Goal: Obtain resource: Obtain resource

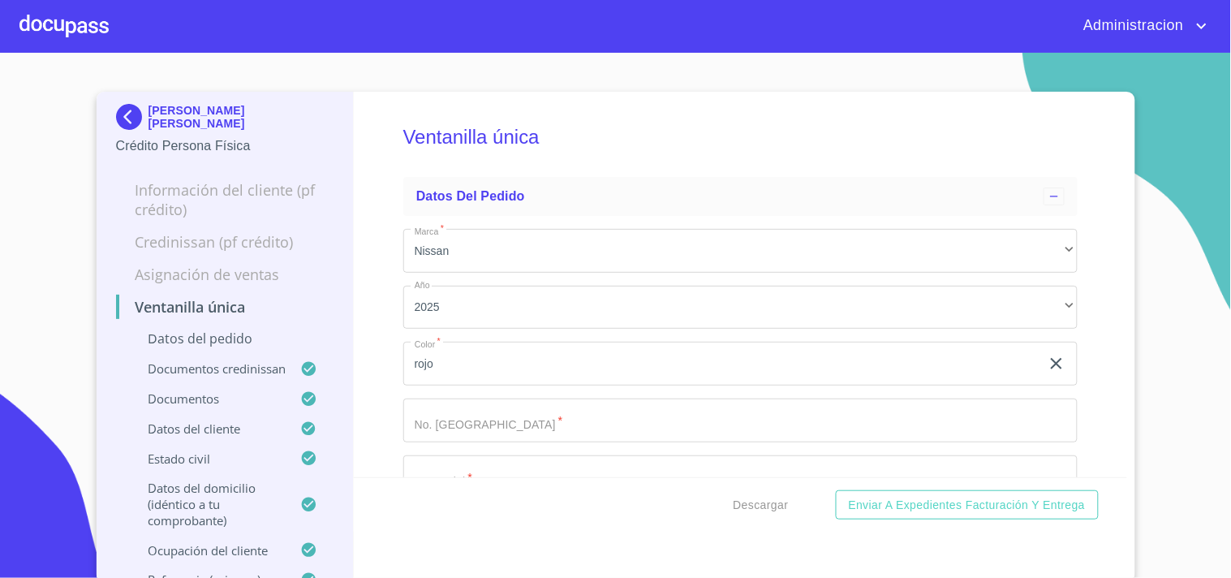
click at [205, 111] on p "[PERSON_NAME] [PERSON_NAME]" at bounding box center [242, 117] width 186 height 26
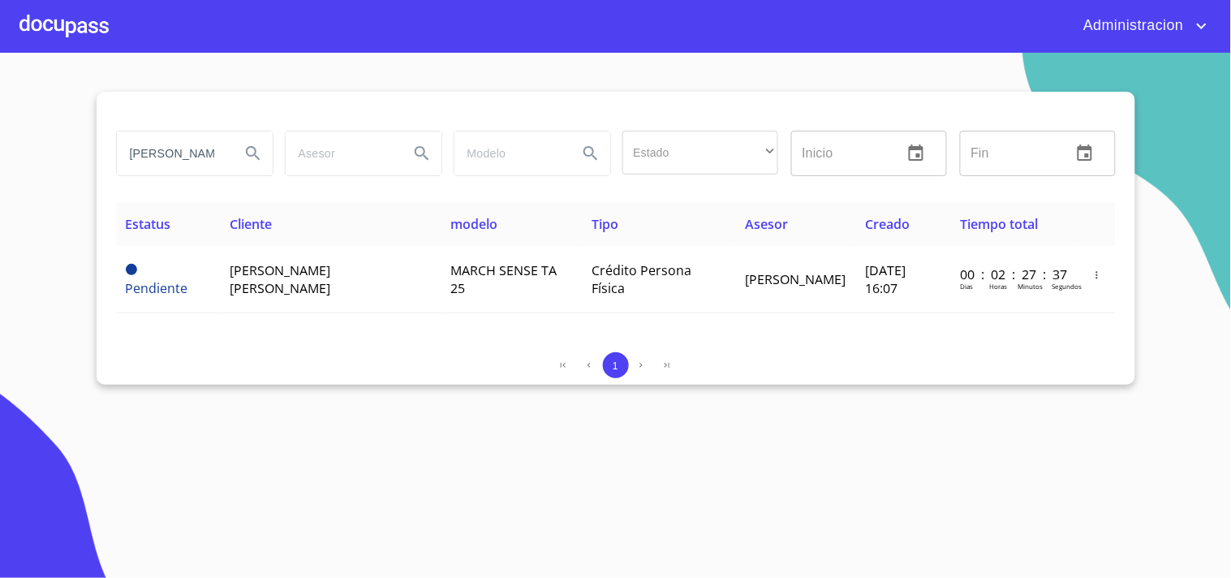
drag, startPoint x: 471, startPoint y: 156, endPoint x: 993, endPoint y: 122, distance: 523.1
click at [751, 157] on div "[PERSON_NAME] [PERSON_NAME] Estado ​ ​ Inicio ​ Fin ​" at bounding box center [616, 153] width 1013 height 58
type input "E"
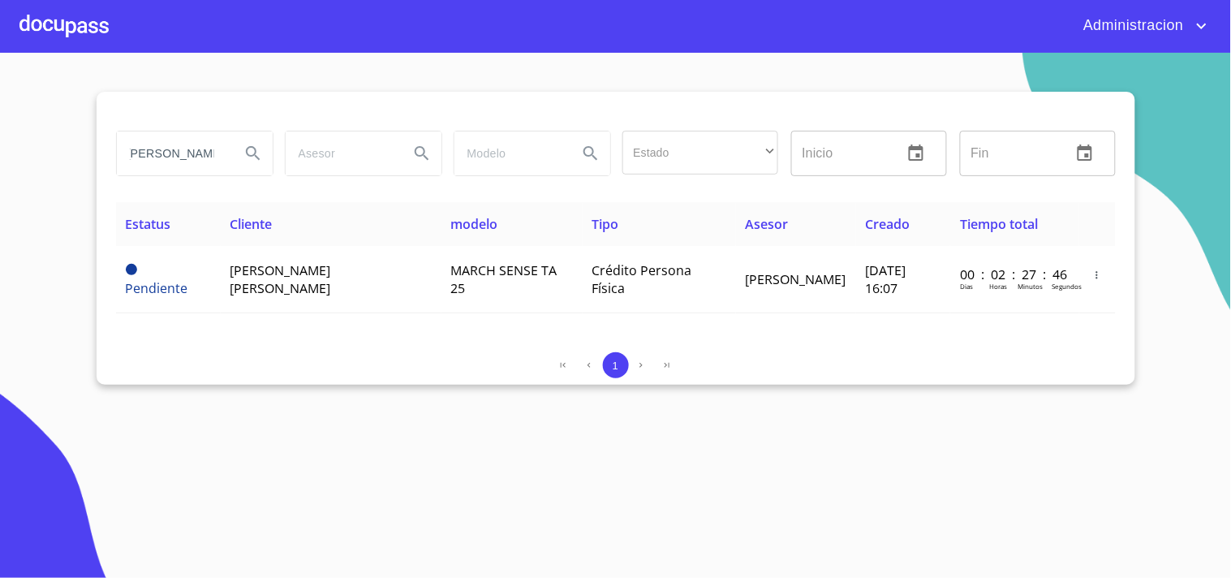
type input "[PERSON_NAME]"
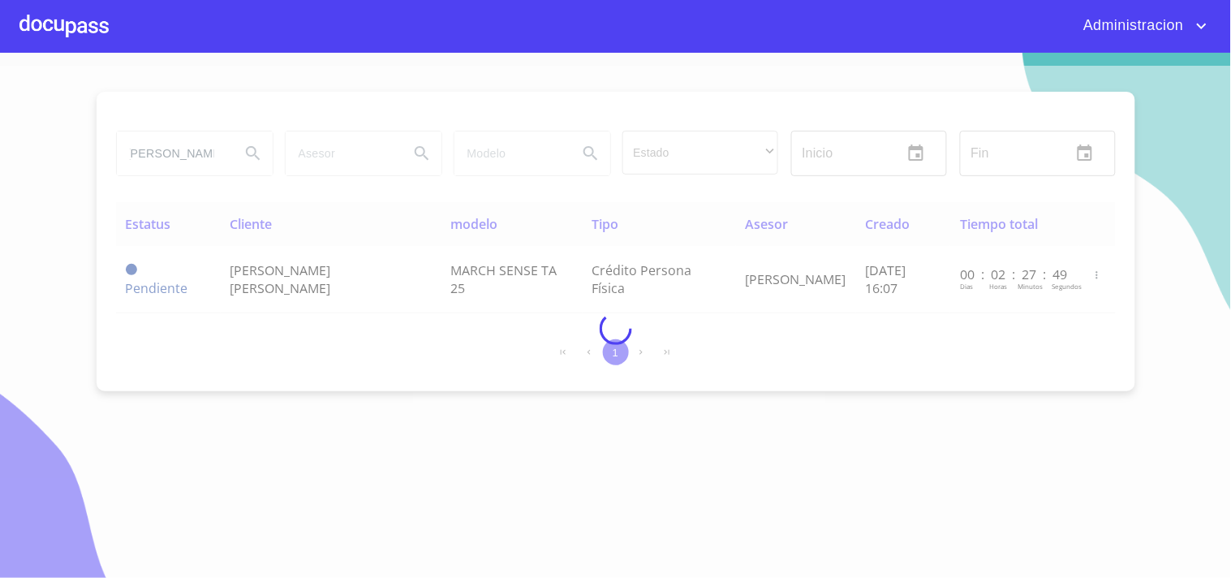
scroll to position [0, 0]
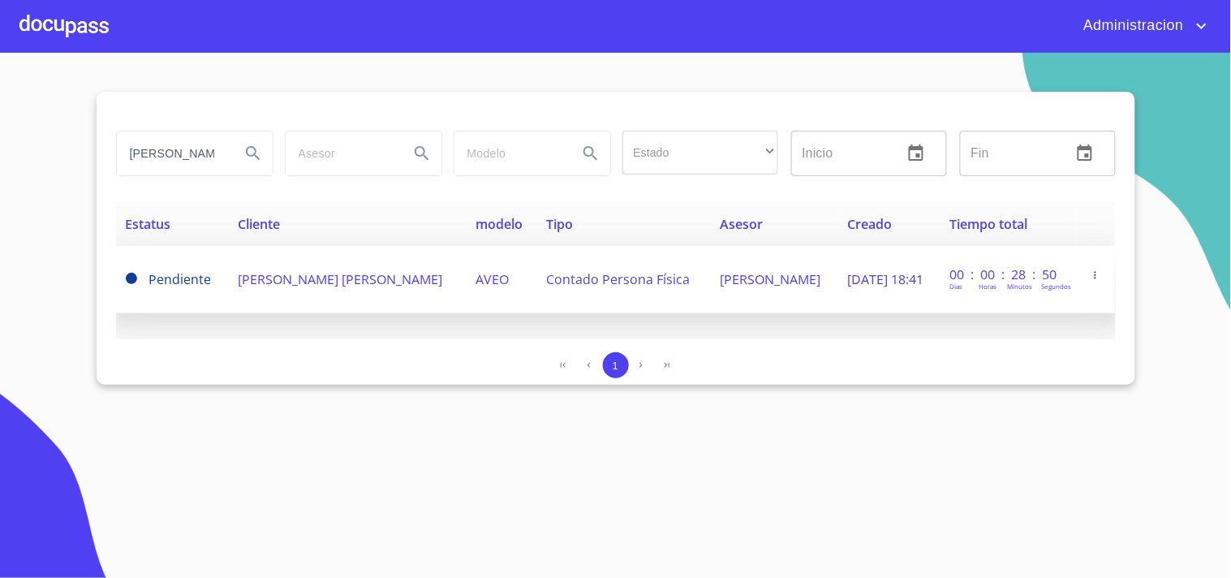
click at [468, 279] on td "AVEO" at bounding box center [501, 279] width 71 height 67
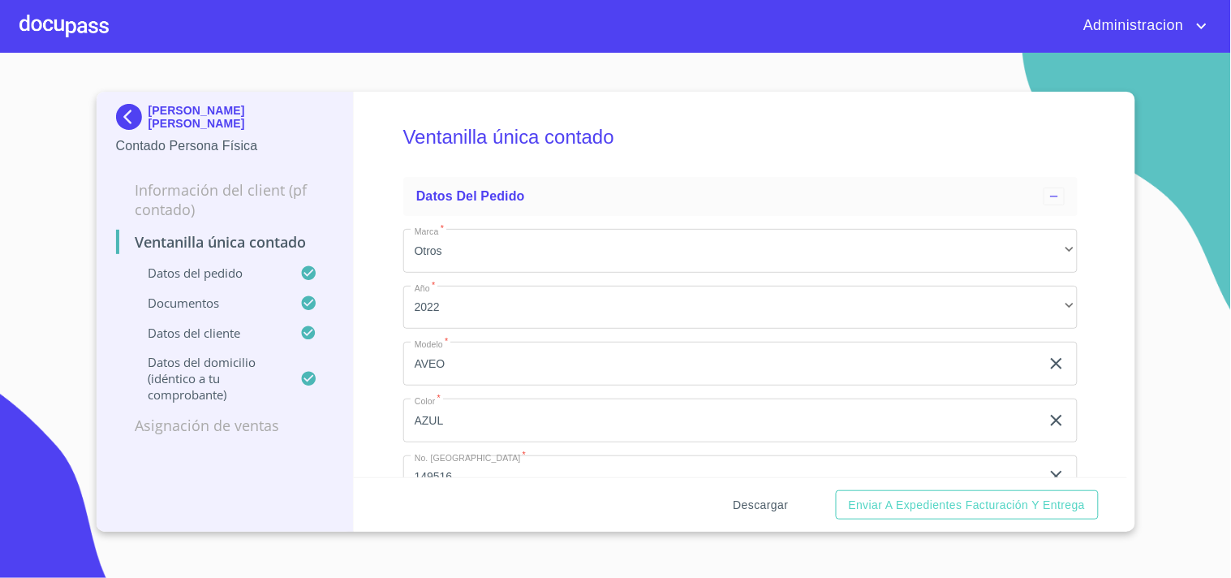
click at [759, 507] on span "Descargar" at bounding box center [761, 505] width 55 height 20
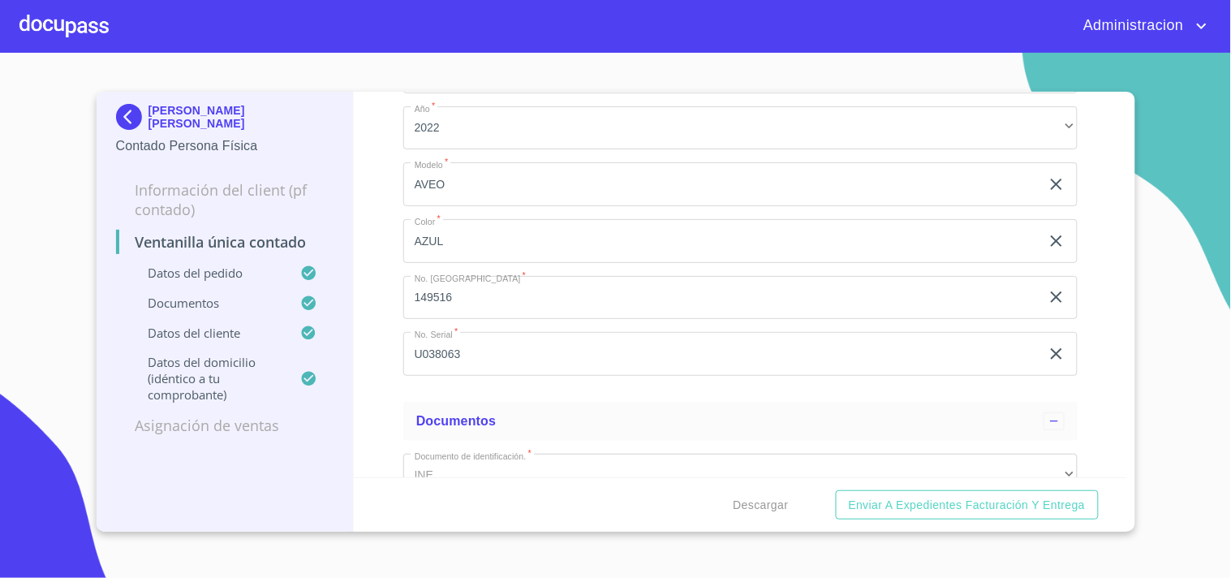
scroll to position [180, 0]
click at [261, 120] on p "[PERSON_NAME] [PERSON_NAME]" at bounding box center [242, 117] width 186 height 26
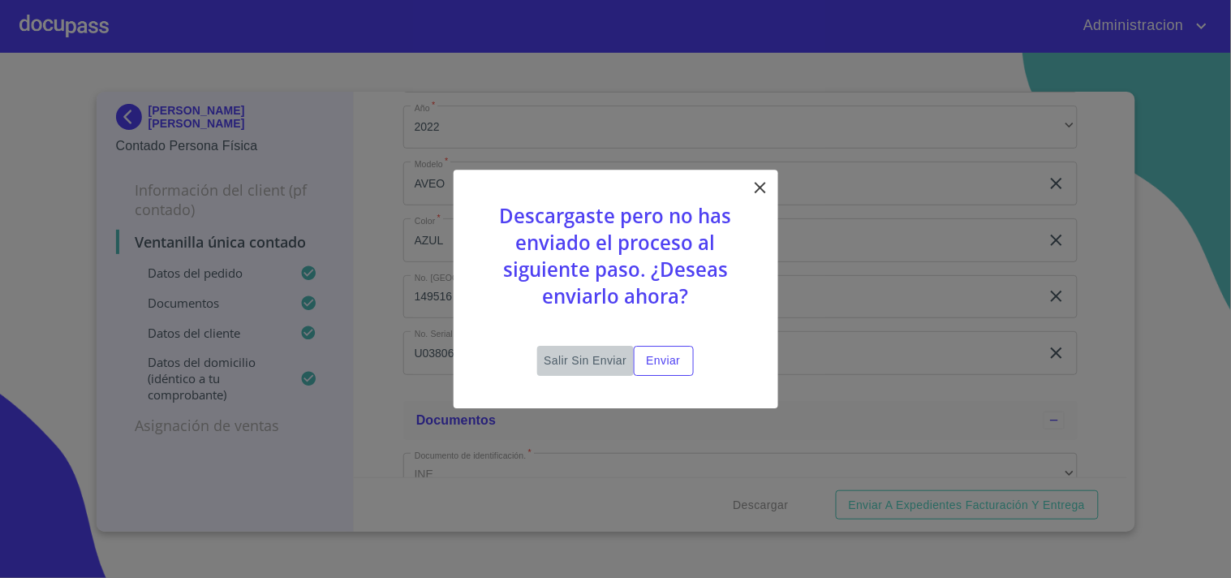
click at [580, 351] on span "Salir sin enviar" at bounding box center [585, 361] width 83 height 20
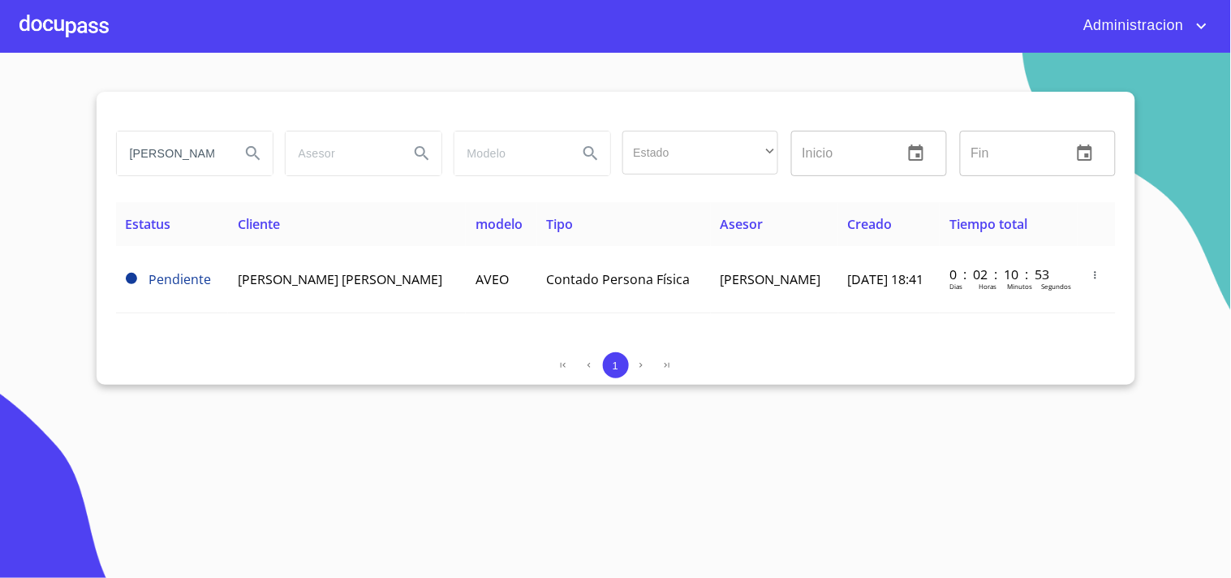
drag, startPoint x: 127, startPoint y: 154, endPoint x: 1121, endPoint y: 239, distance: 998.1
click at [1011, 239] on div "[PERSON_NAME] Estado ​ ​ Inicio ​ Fin ​ Estatus Cliente modelo Tipo Asesor Crea…" at bounding box center [616, 238] width 1039 height 293
type input "d"
type input "F"
type input "[PERSON_NAME]"
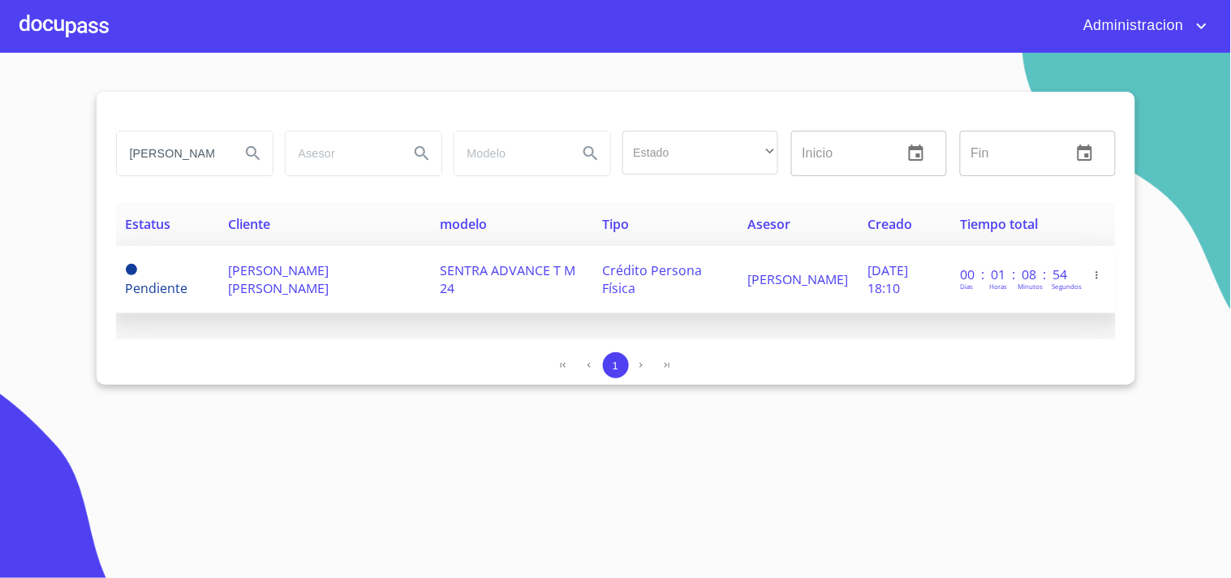
click at [329, 282] on span "[PERSON_NAME] [PERSON_NAME]" at bounding box center [278, 279] width 101 height 36
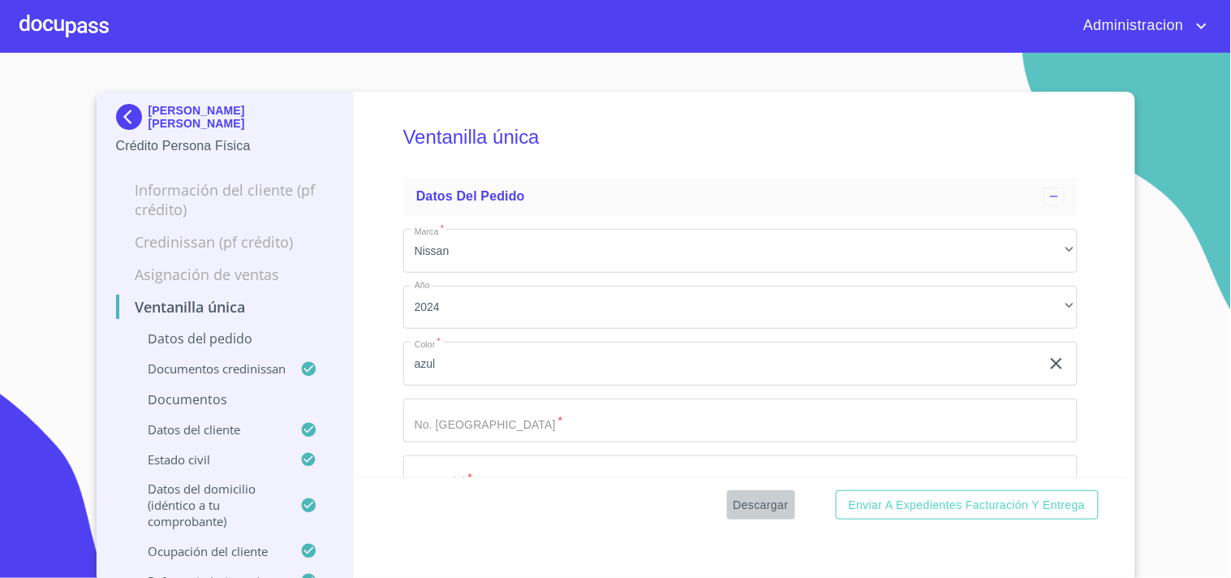
click at [757, 504] on span "Descargar" at bounding box center [761, 505] width 55 height 20
click at [193, 111] on p "[PERSON_NAME] [PERSON_NAME]" at bounding box center [242, 117] width 186 height 26
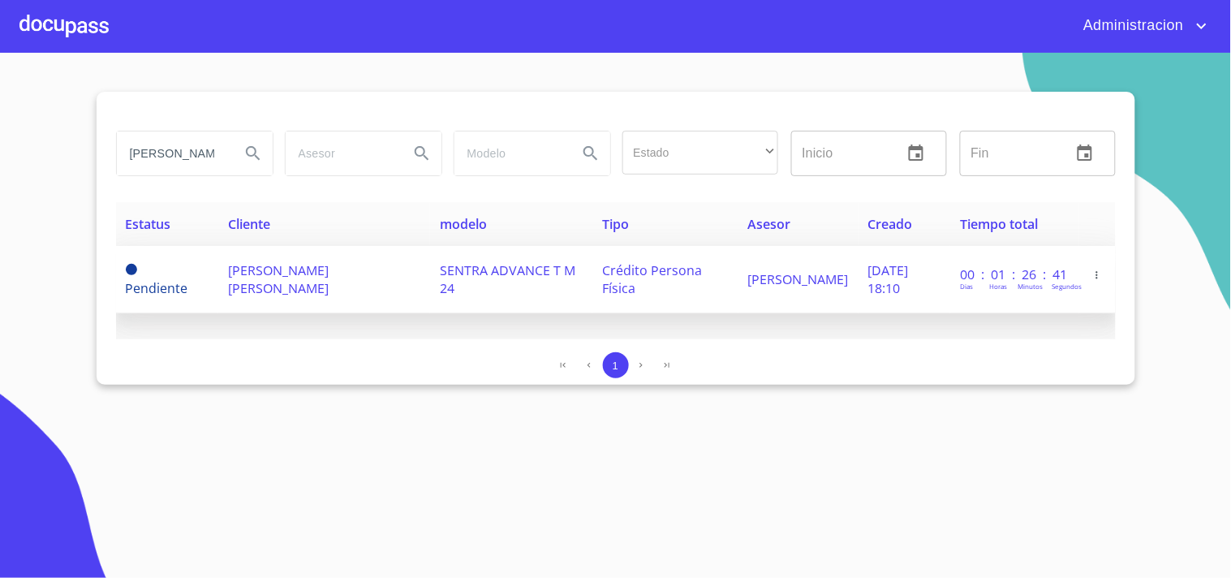
drag, startPoint x: 123, startPoint y: 150, endPoint x: 663, endPoint y: 300, distance: 560.3
click at [589, 290] on div "[PERSON_NAME] Estado ​ ​ Inicio ​ Fin ​ Estatus Cliente modelo Tipo Asesor Crea…" at bounding box center [616, 238] width 1039 height 293
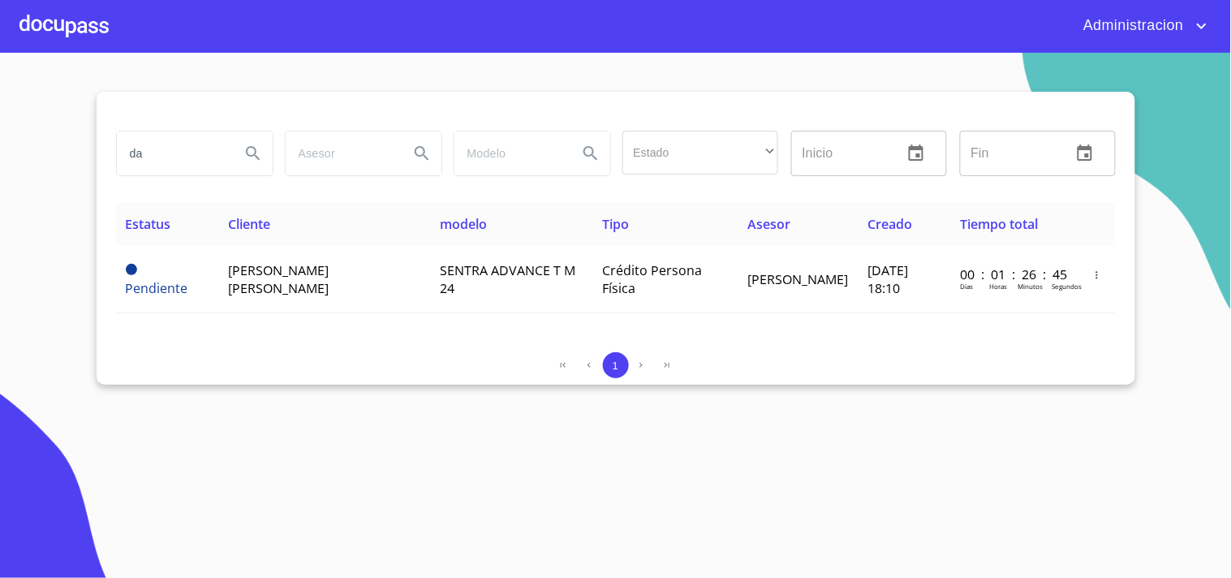
type input "d"
type input "[PERSON_NAME]"
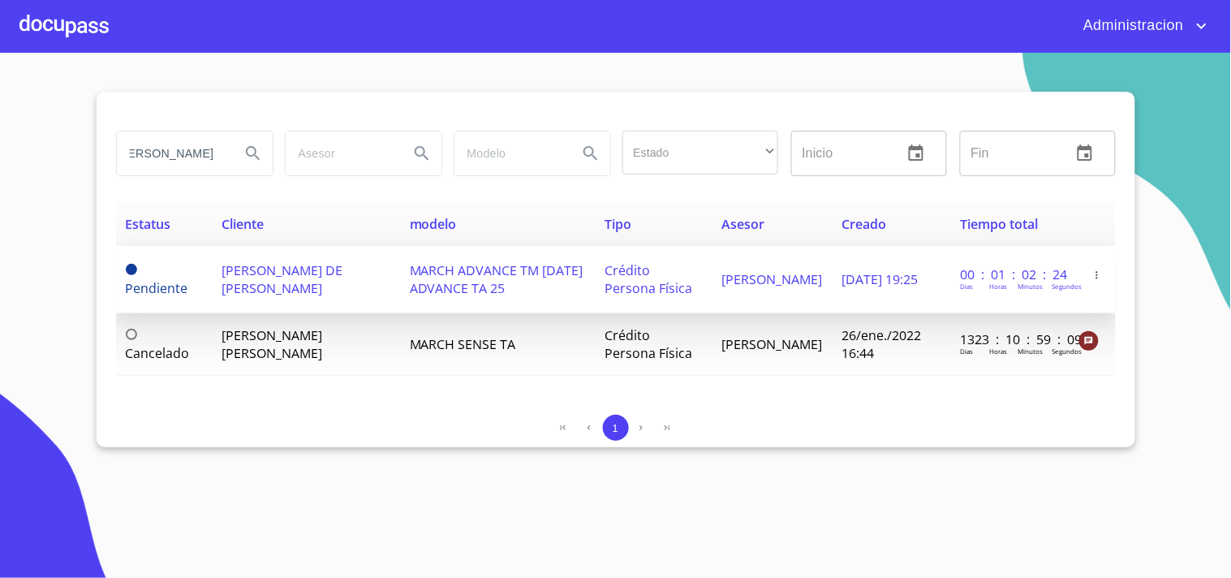
scroll to position [0, 0]
click at [414, 265] on span "MARCH ADVANCE TM [DATE] ADVANCE TA 25" at bounding box center [497, 279] width 174 height 36
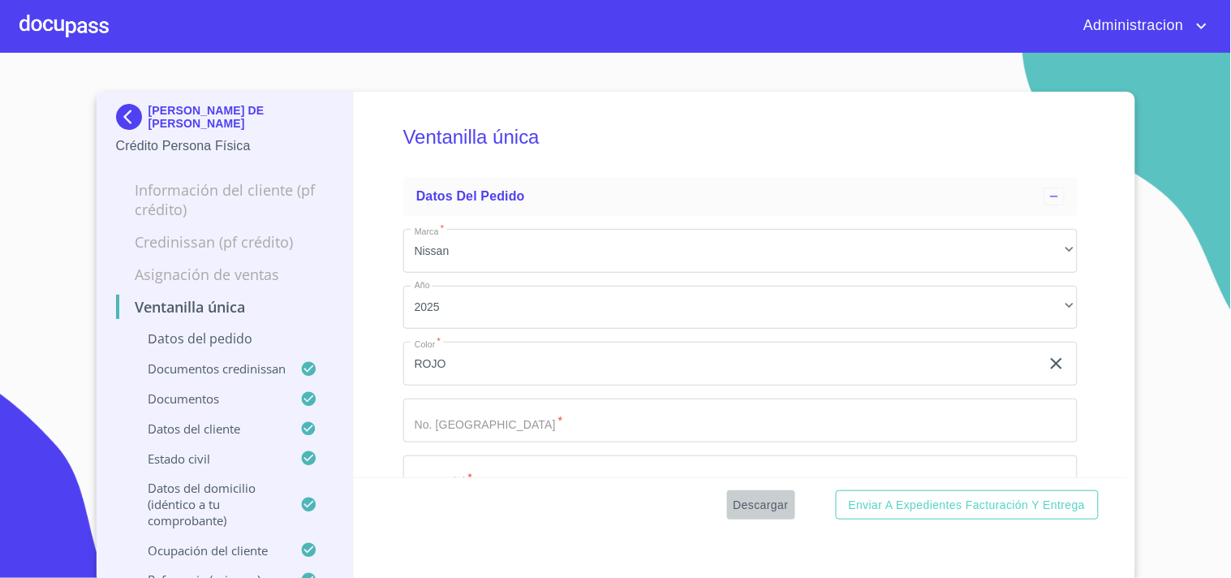
click at [749, 505] on span "Descargar" at bounding box center [761, 505] width 55 height 20
click at [149, 125] on p "[PERSON_NAME] DE [PERSON_NAME]" at bounding box center [242, 117] width 186 height 26
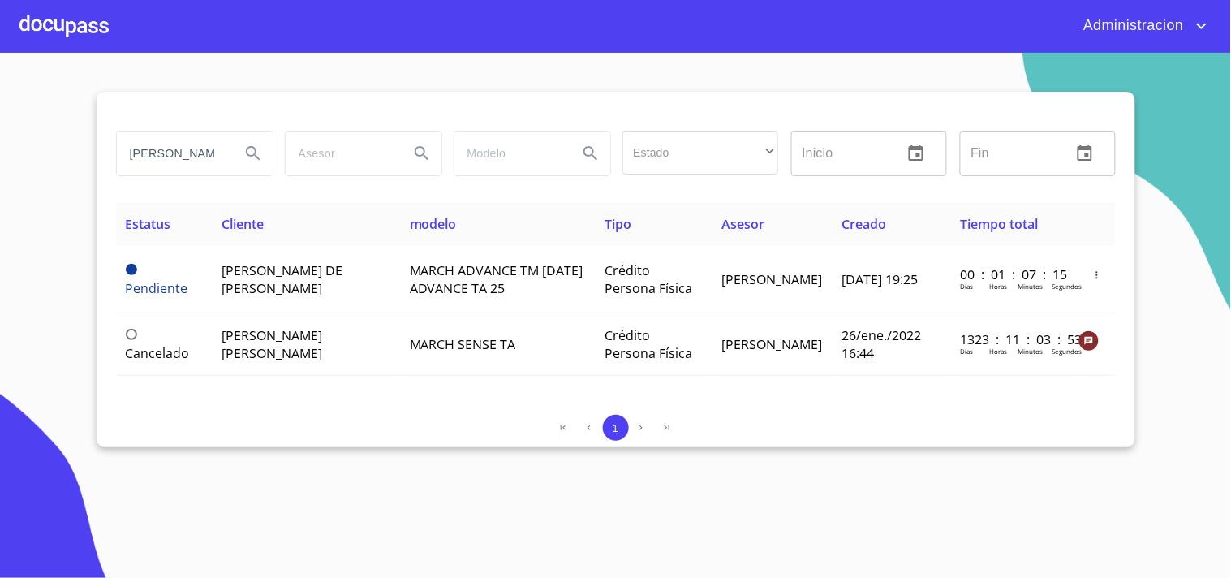
drag, startPoint x: 132, startPoint y: 157, endPoint x: 457, endPoint y: 175, distance: 326.0
click at [457, 175] on div "[PERSON_NAME] Estado ​ ​ Inicio ​ Fin ​" at bounding box center [616, 153] width 1013 height 58
type input "[PERSON_NAME]"
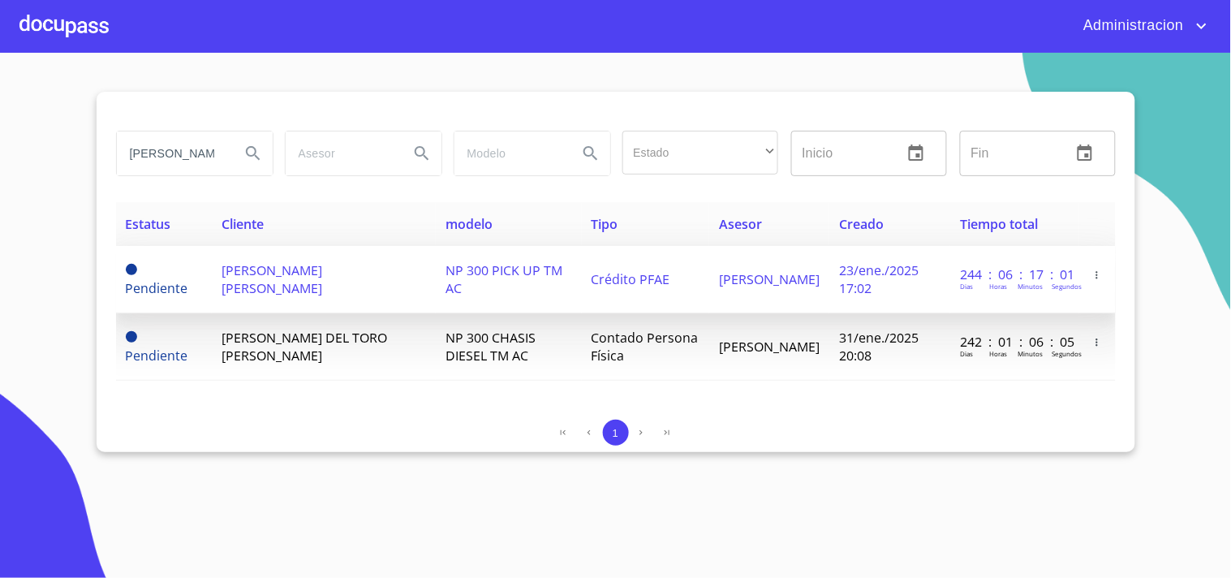
click at [306, 280] on td "[PERSON_NAME] [PERSON_NAME]" at bounding box center [324, 279] width 224 height 67
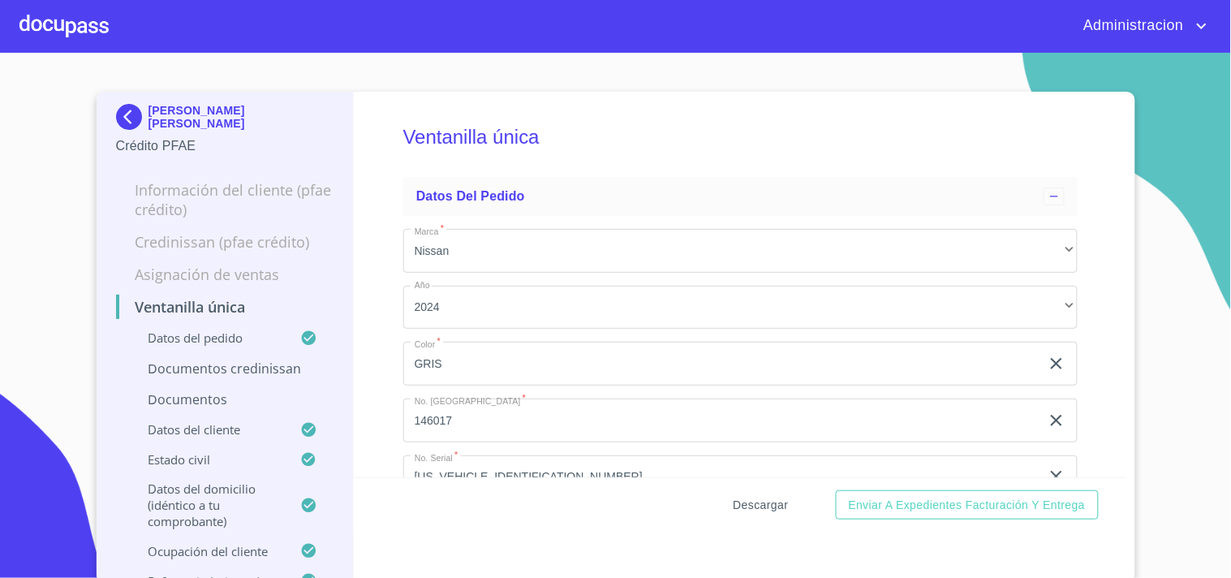
click at [736, 495] on span "Descargar" at bounding box center [761, 505] width 55 height 20
click at [190, 118] on p "[PERSON_NAME] [PERSON_NAME]" at bounding box center [242, 117] width 186 height 26
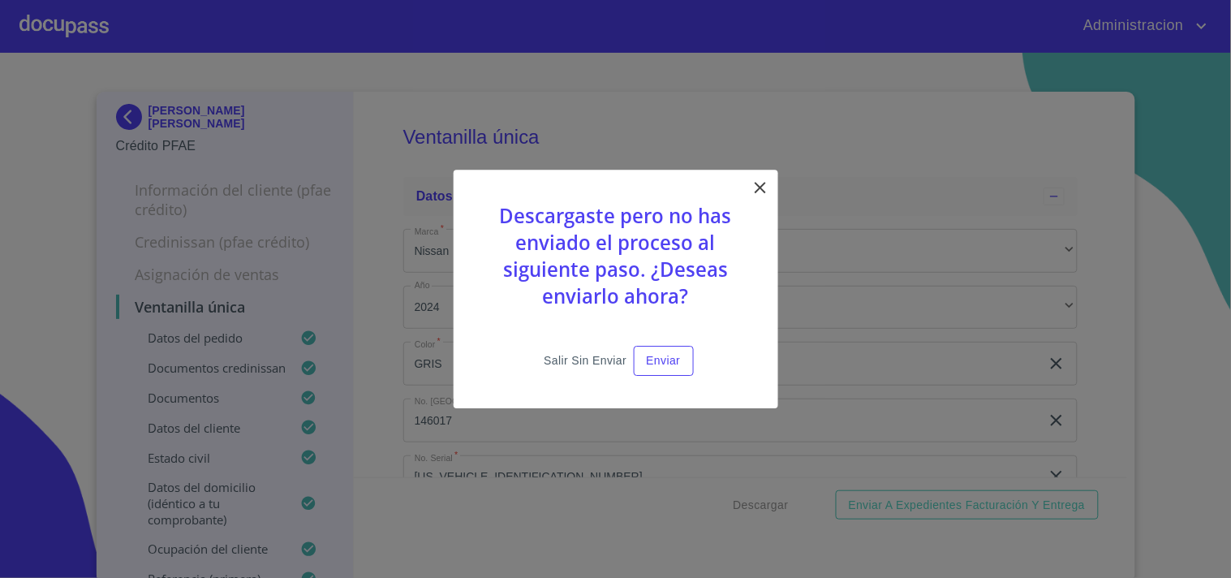
click at [561, 365] on span "Salir sin enviar" at bounding box center [585, 361] width 83 height 20
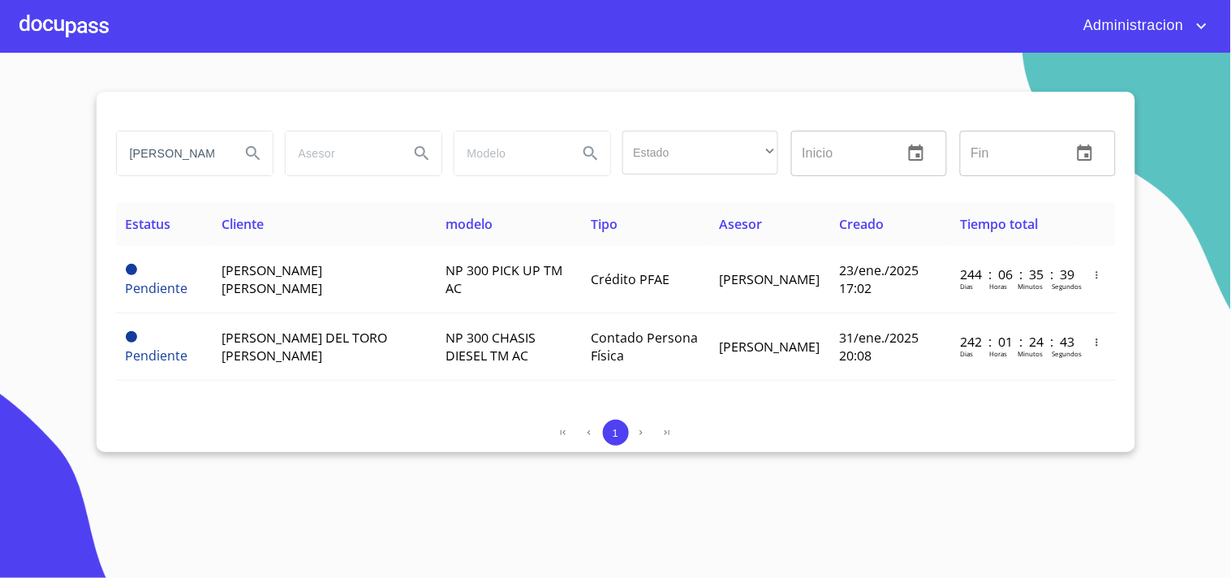
drag, startPoint x: 198, startPoint y: 146, endPoint x: 0, endPoint y: 106, distance: 202.0
click at [0, 114] on section "saul antonio Estado ​ ​ Inicio ​ Fin ​ Estatus Cliente modelo Tipo Asesor Cread…" at bounding box center [615, 315] width 1231 height 525
type input "ERIC ARTURO BRACHO"
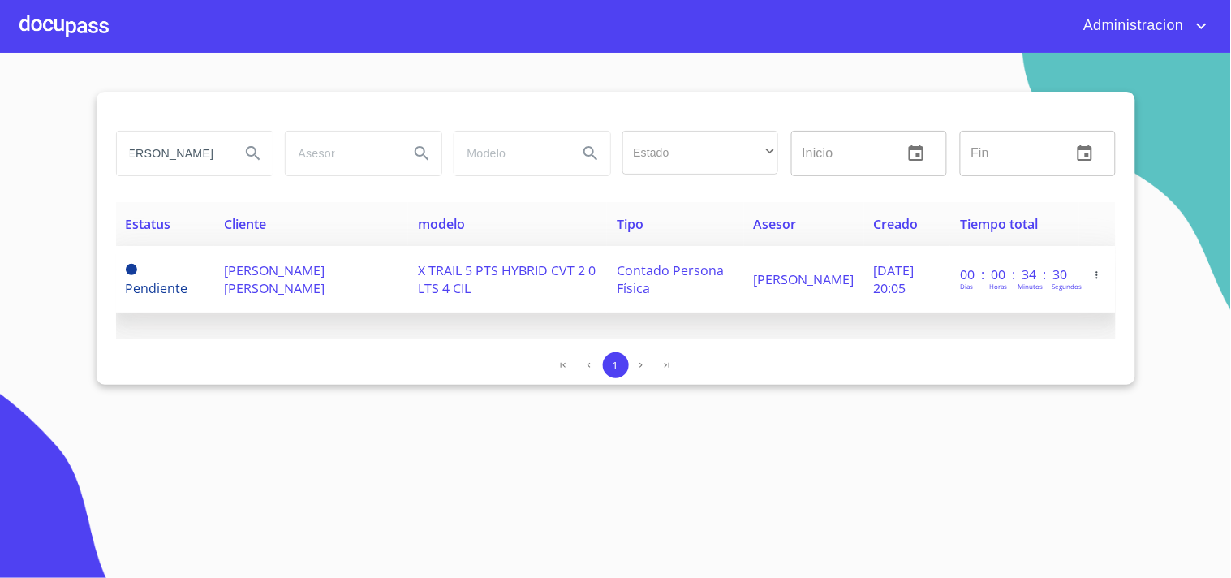
scroll to position [0, 0]
click at [303, 279] on td "ERIC ARTURO BRACHO MOLINA" at bounding box center [311, 279] width 194 height 67
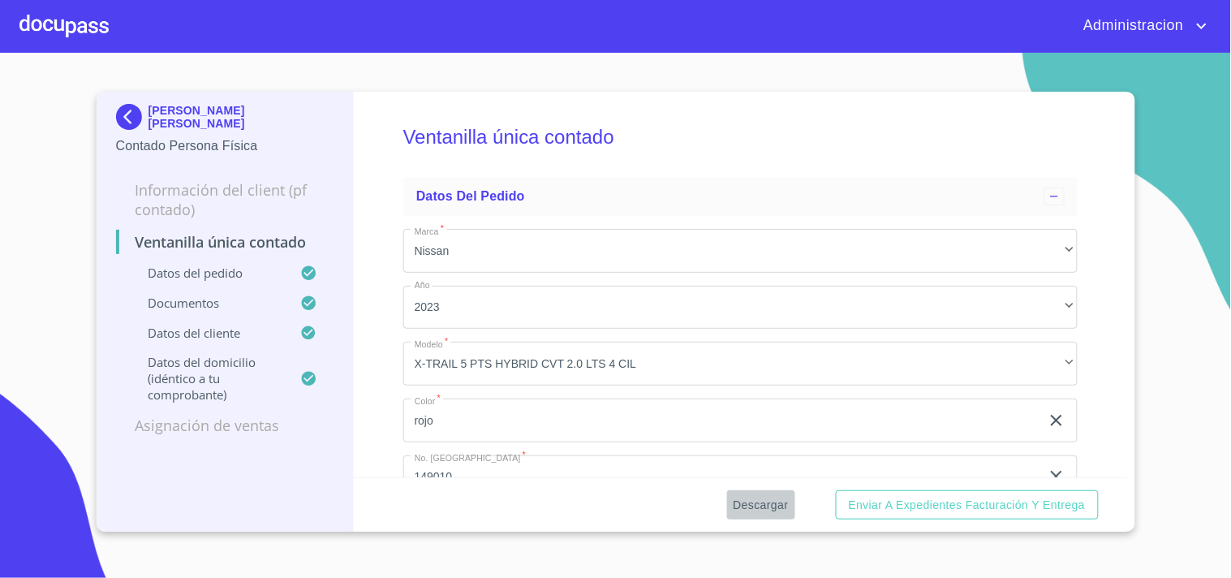
click at [753, 501] on span "Descargar" at bounding box center [761, 505] width 55 height 20
click at [207, 114] on p "ERIC ARTURO BRACHO MOLINA" at bounding box center [242, 117] width 186 height 26
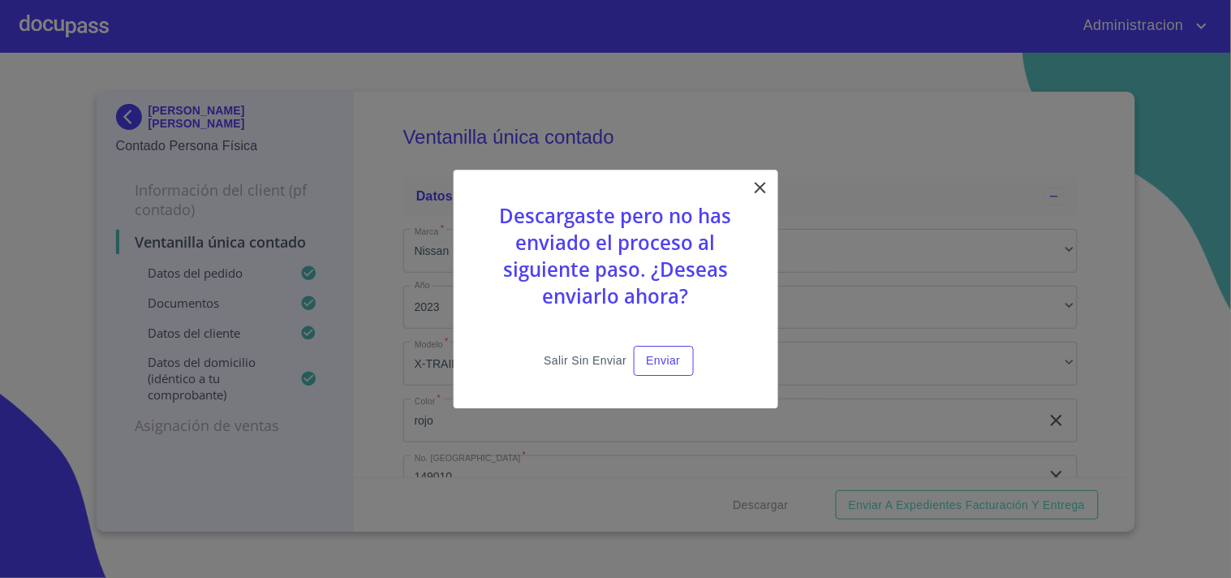
click at [554, 360] on span "Salir sin enviar" at bounding box center [585, 361] width 83 height 20
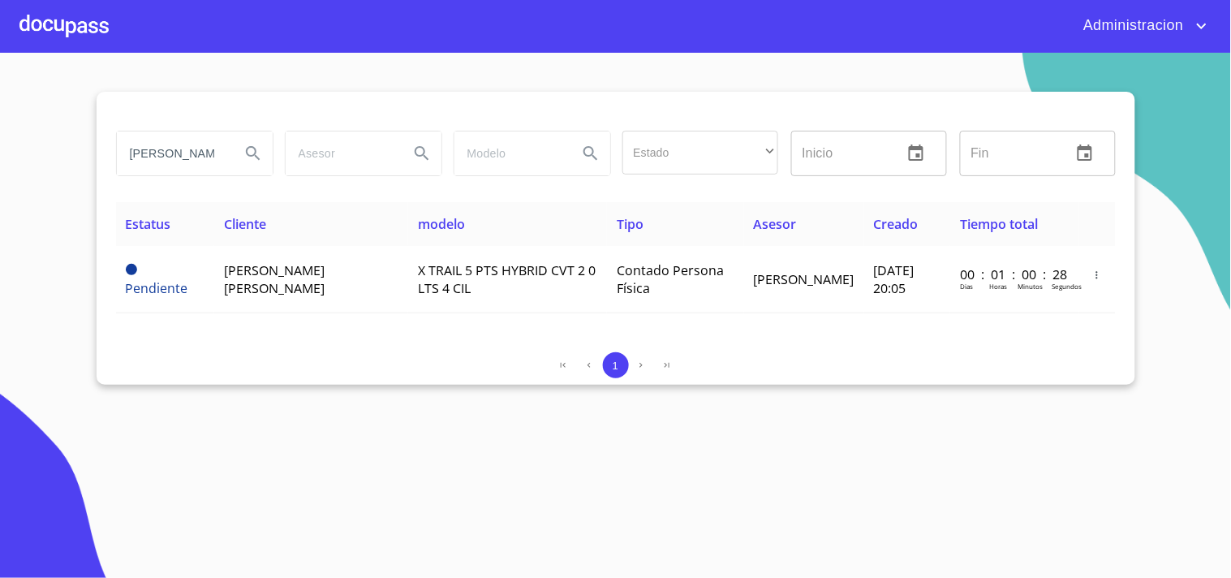
drag, startPoint x: 211, startPoint y: 155, endPoint x: 0, endPoint y: 110, distance: 215.9
click at [0, 110] on section "ERIC ARTURO BRACHO Estado ​ ​ Inicio ​ Fin ​ Estatus Cliente modelo Tipo Asesor…" at bounding box center [615, 315] width 1231 height 525
type input "JUANA BALTAZAR"
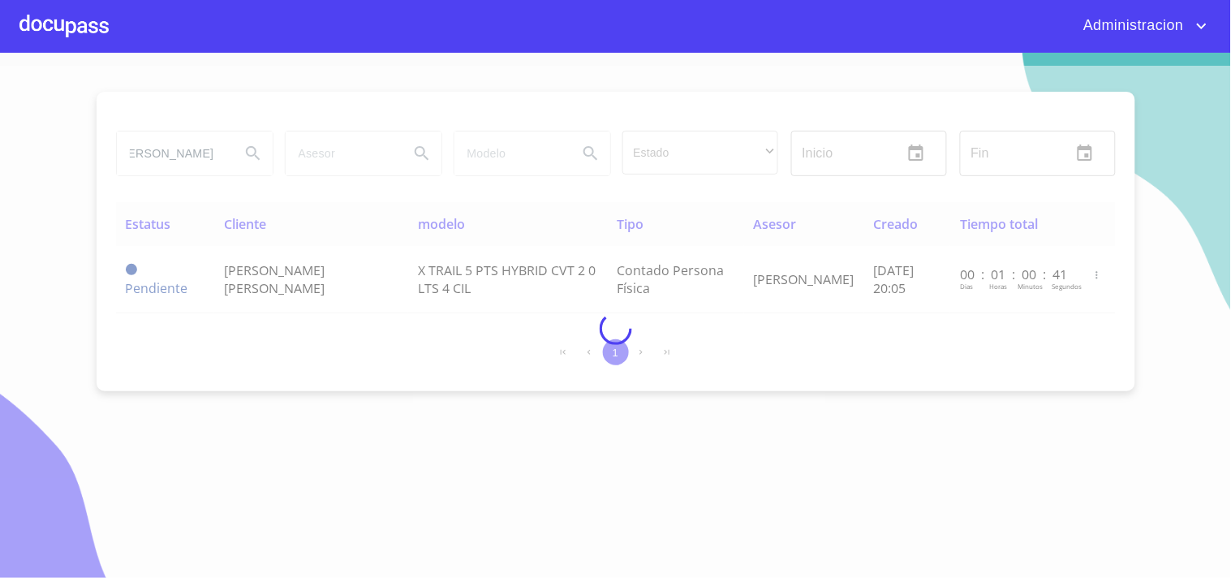
scroll to position [0, 0]
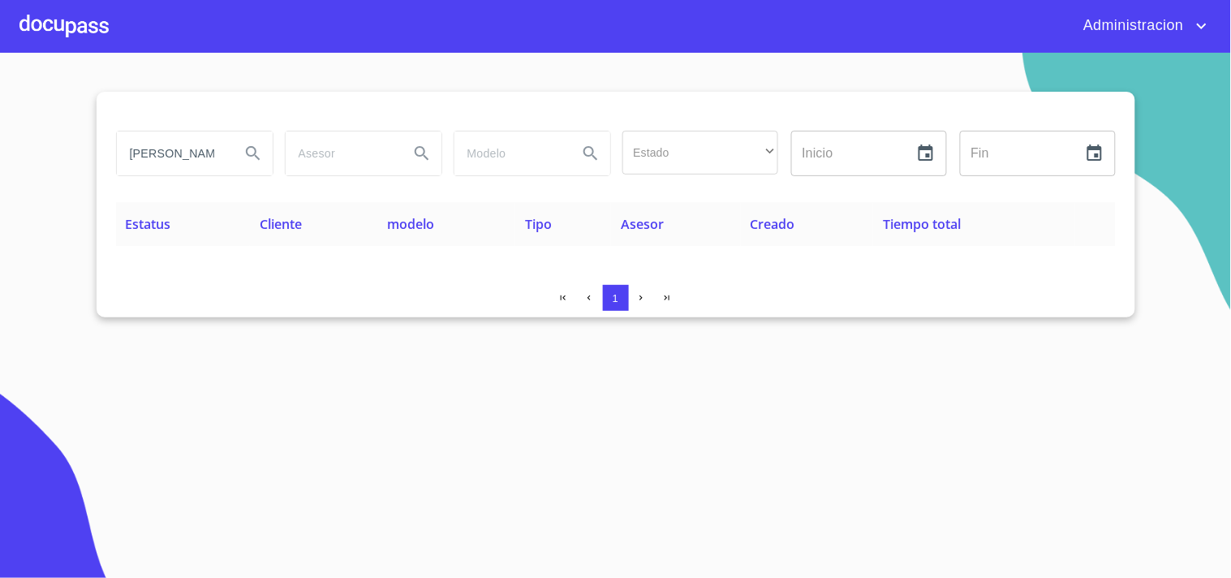
click at [182, 151] on input "JUANA BALTAZAR" at bounding box center [172, 154] width 110 height 44
